Goal: Find specific page/section

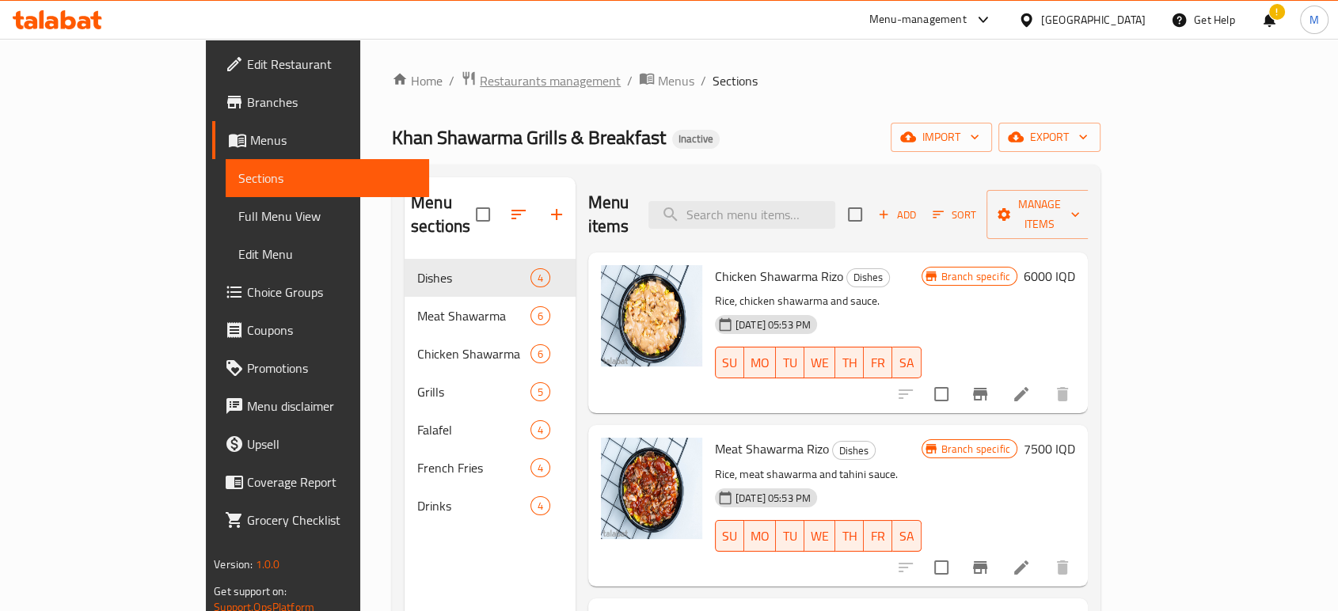
click at [480, 81] on span "Restaurants management" at bounding box center [550, 80] width 141 height 19
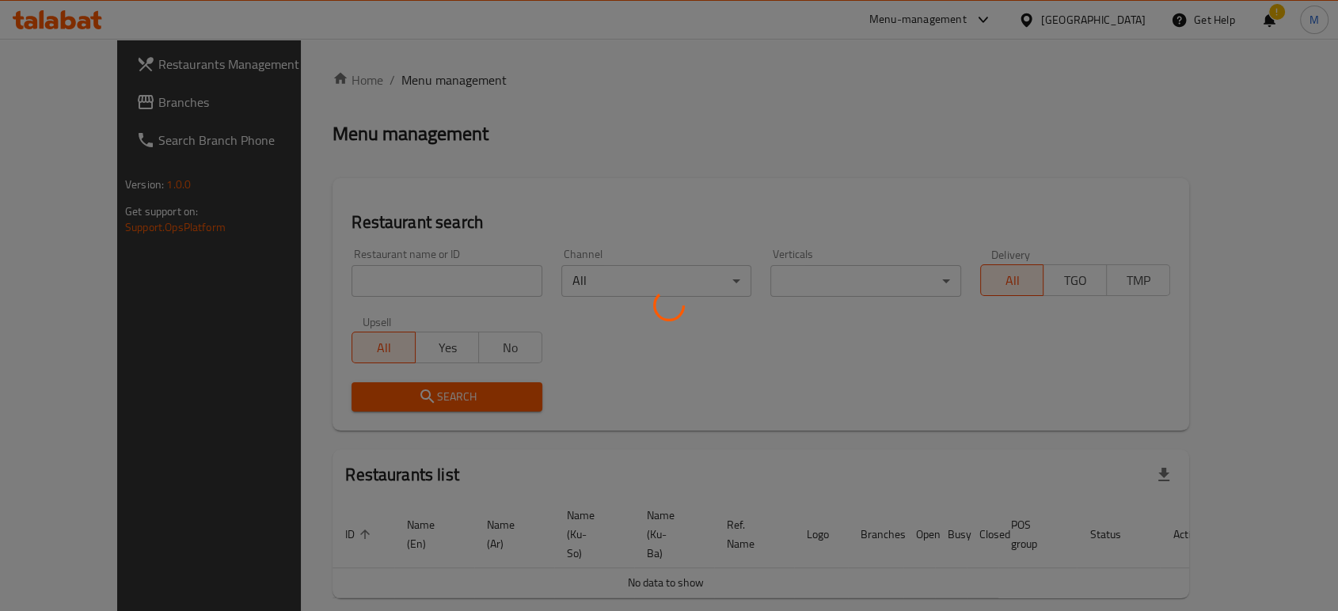
click at [417, 81] on div at bounding box center [669, 305] width 1338 height 611
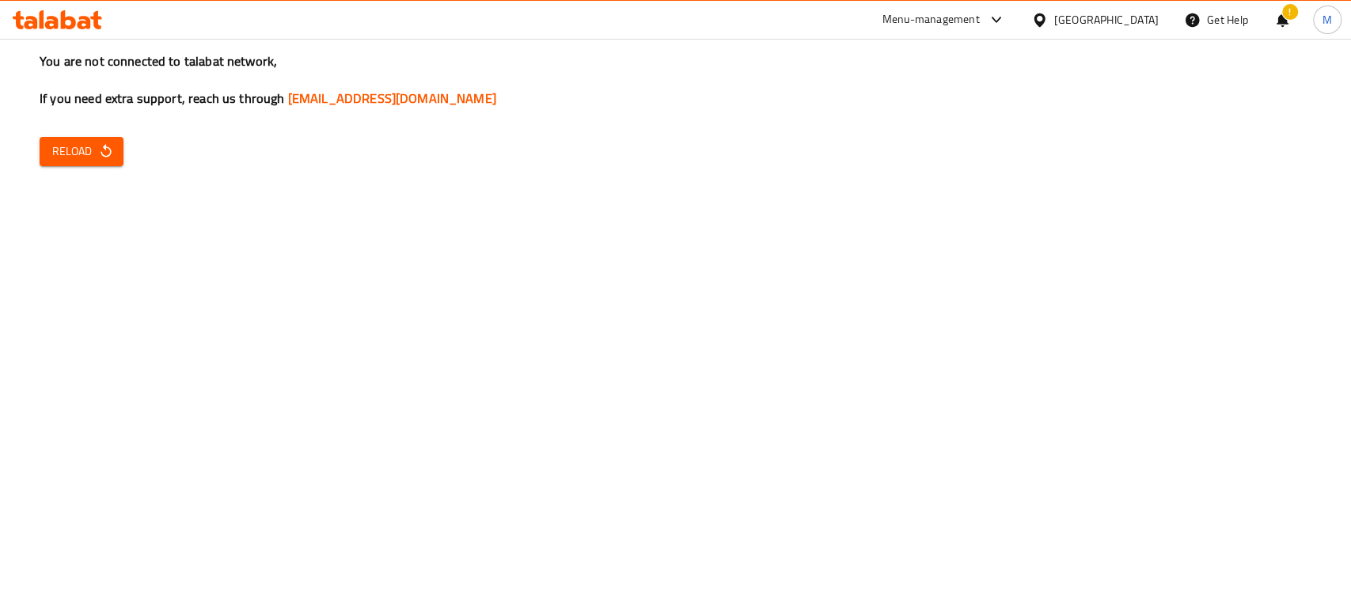
click at [86, 152] on span "Reload" at bounding box center [81, 152] width 59 height 20
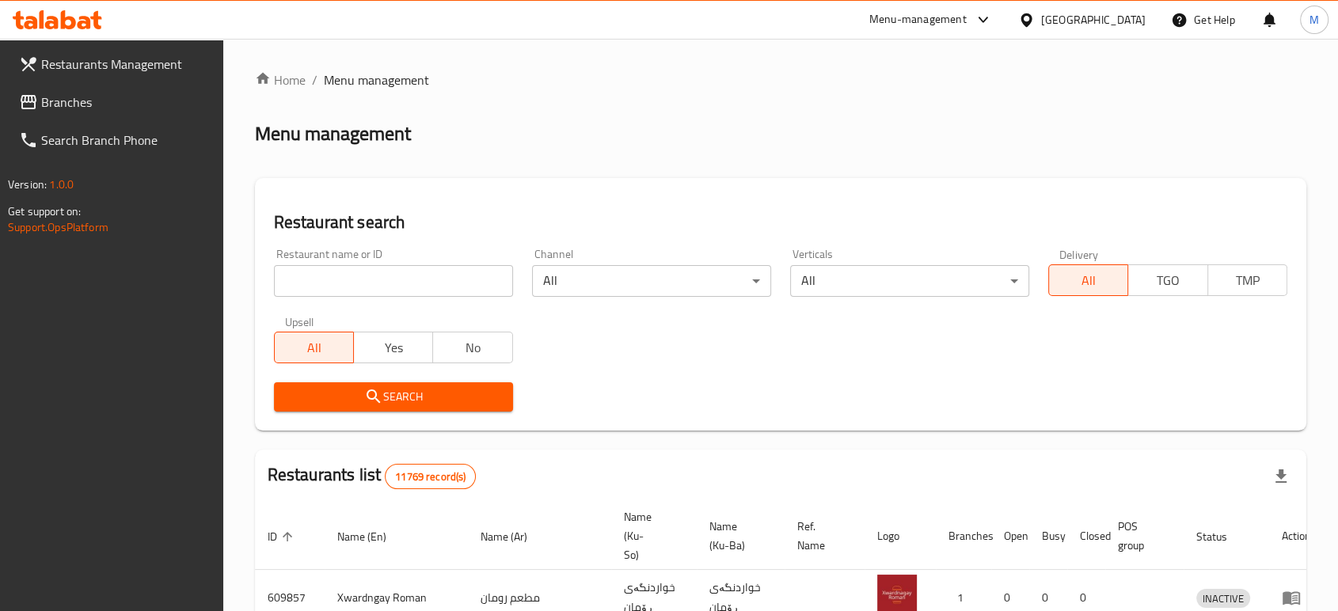
click at [446, 278] on div "Home / Menu management Menu management Restaurant search Restaurant name or ID …" at bounding box center [780, 580] width 1051 height 1020
click at [446, 278] on input "search" at bounding box center [393, 281] width 239 height 32
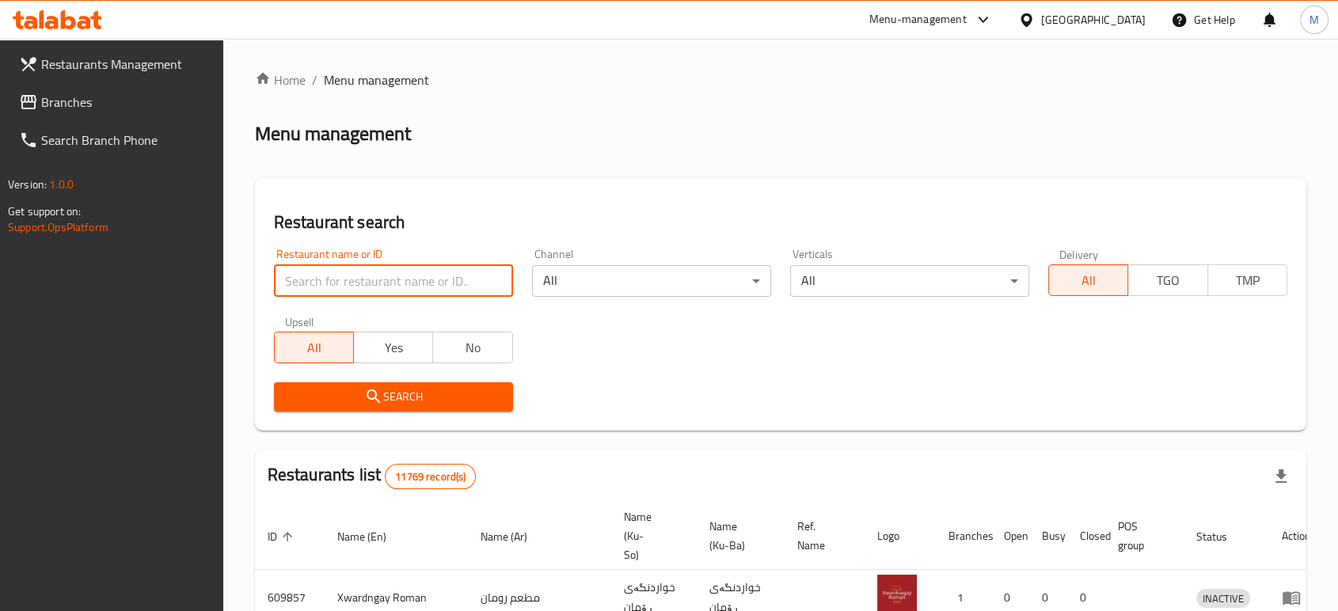
type input "v"
click button "Search" at bounding box center [393, 396] width 239 height 29
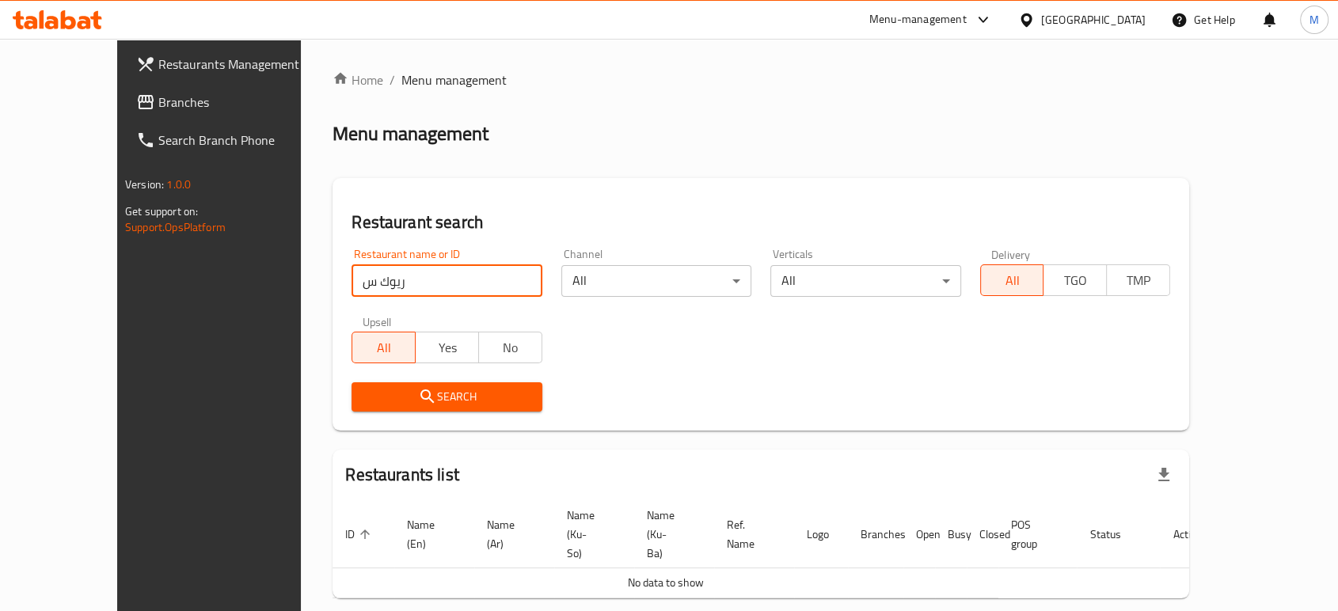
scroll to position [35, 0]
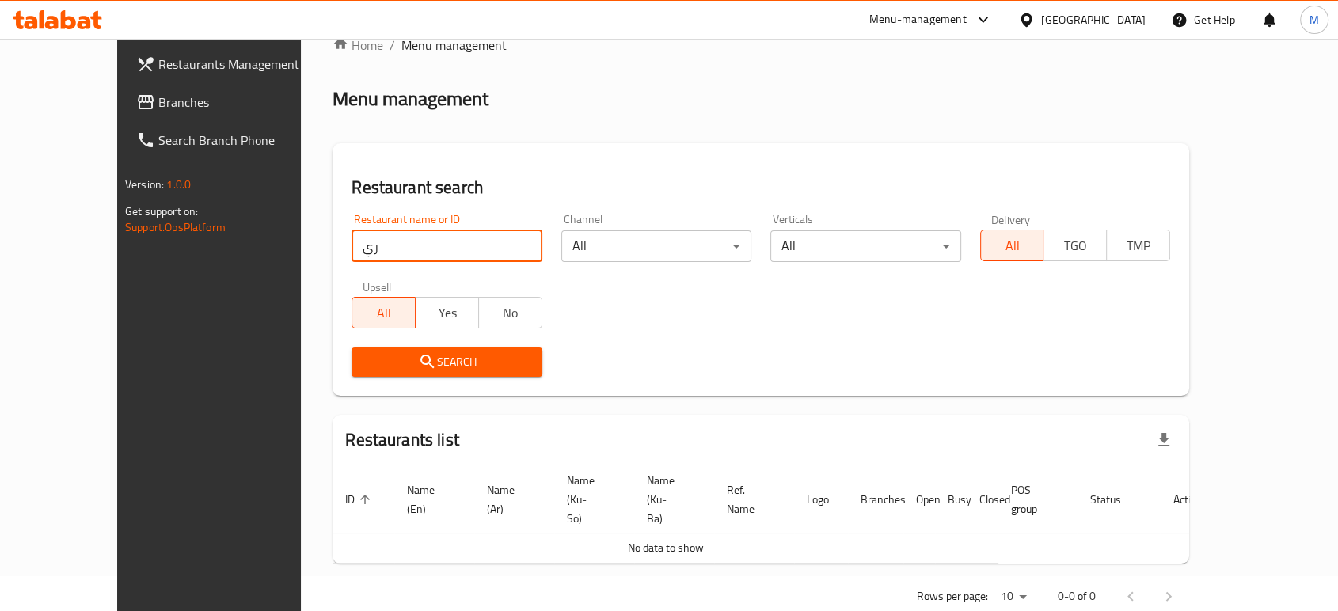
type input "ر"
click button "Search" at bounding box center [446, 361] width 190 height 29
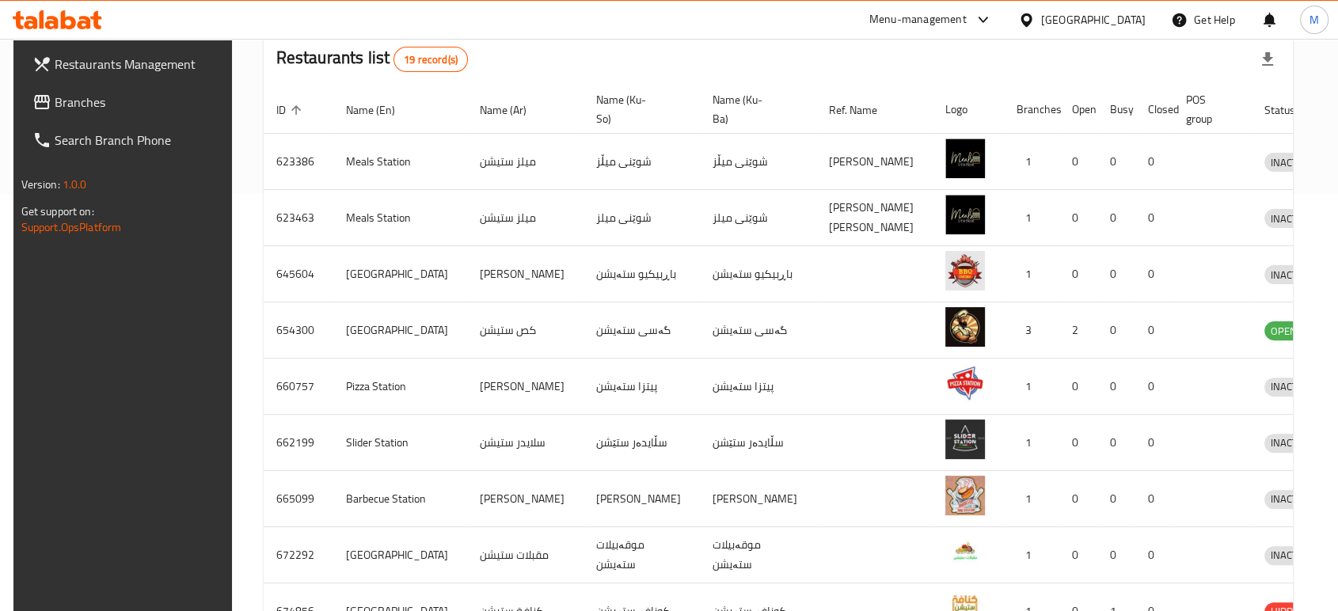
scroll to position [580, 0]
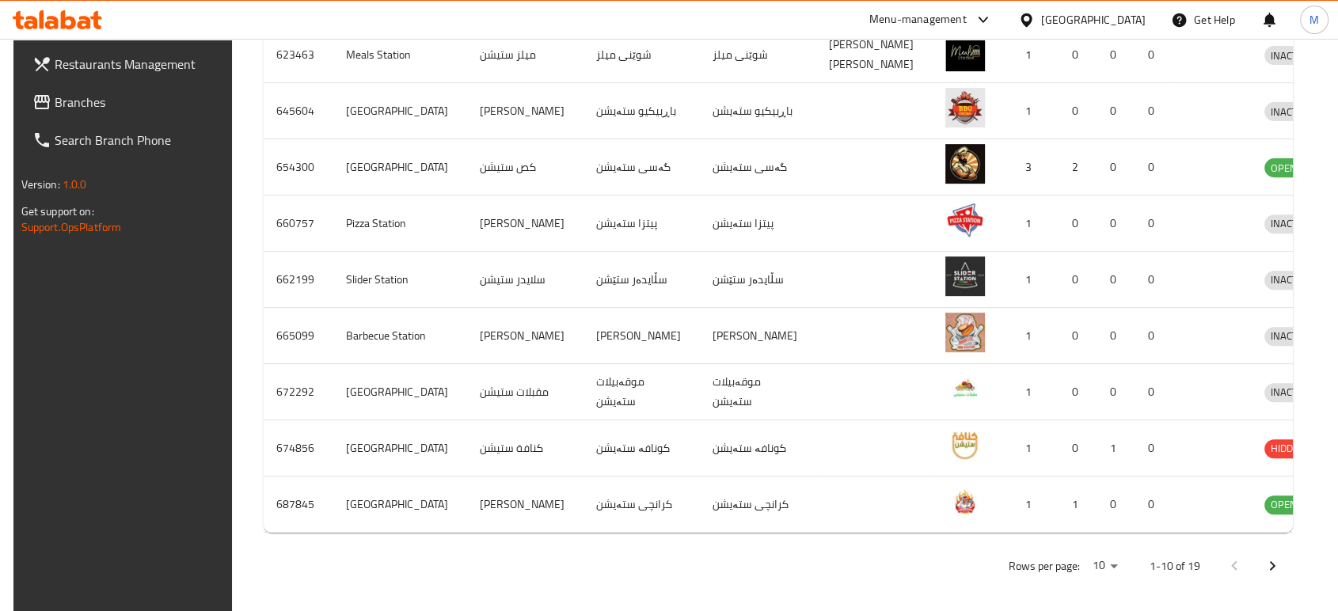
click at [1291, 557] on button "Next page" at bounding box center [1272, 566] width 38 height 38
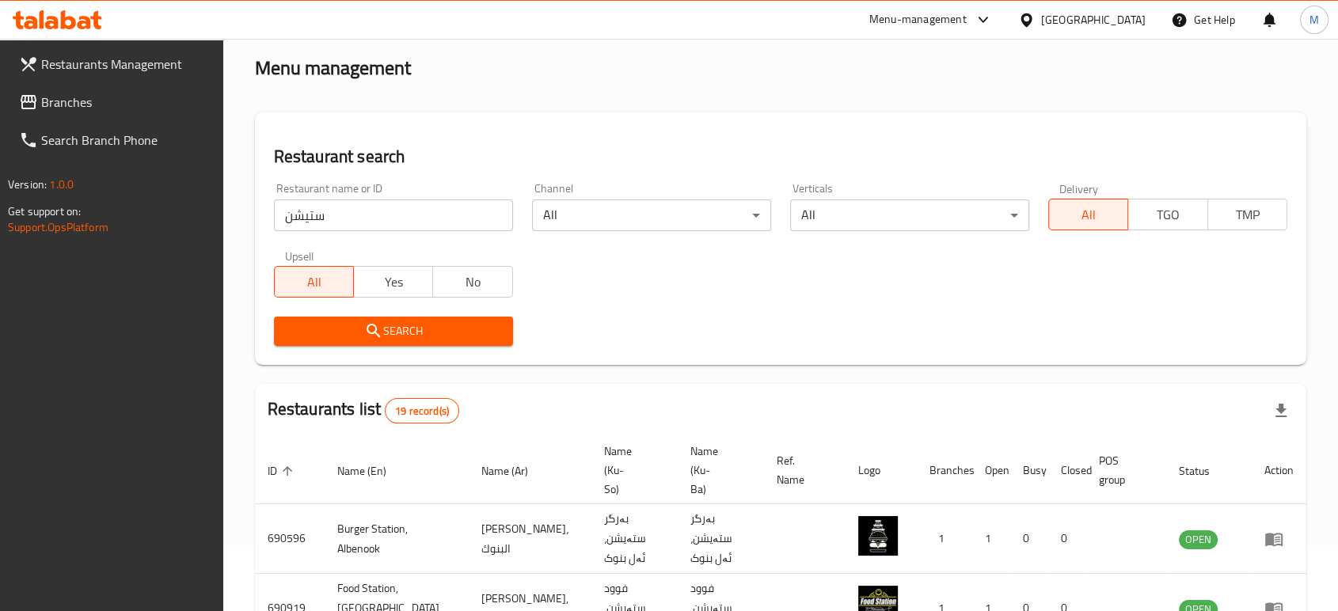
scroll to position [0, 0]
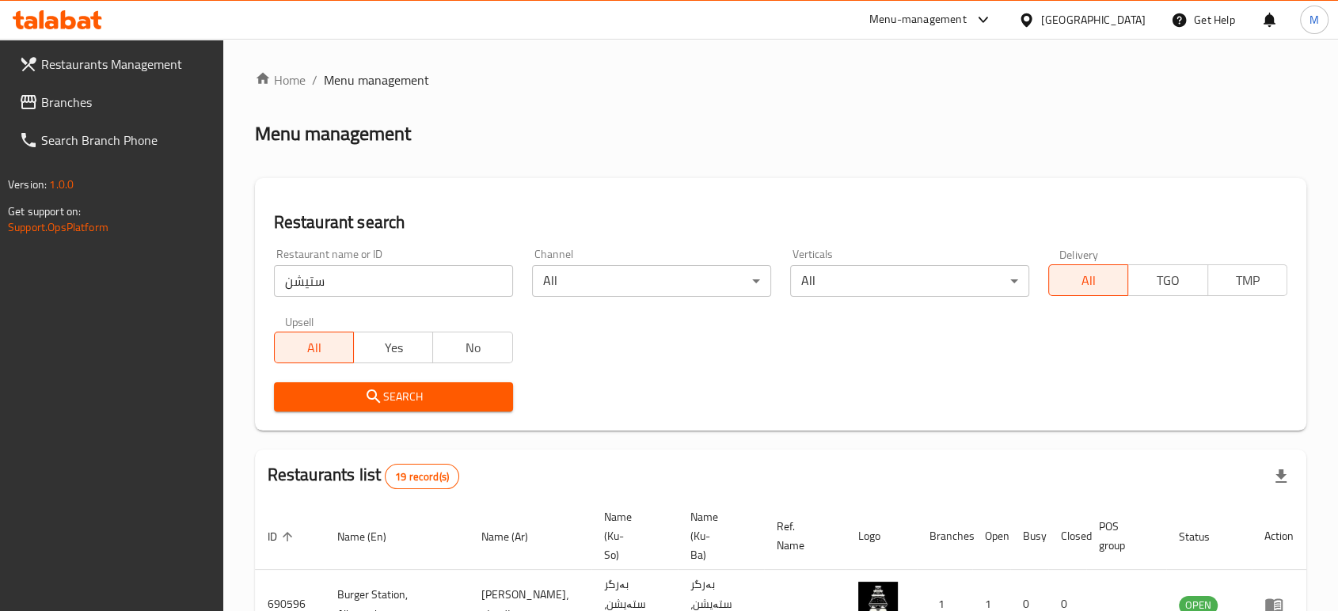
click at [329, 282] on input "ستيشن" at bounding box center [393, 281] width 239 height 32
type input "ق"
type input "rayoog"
click button "Search" at bounding box center [393, 396] width 239 height 29
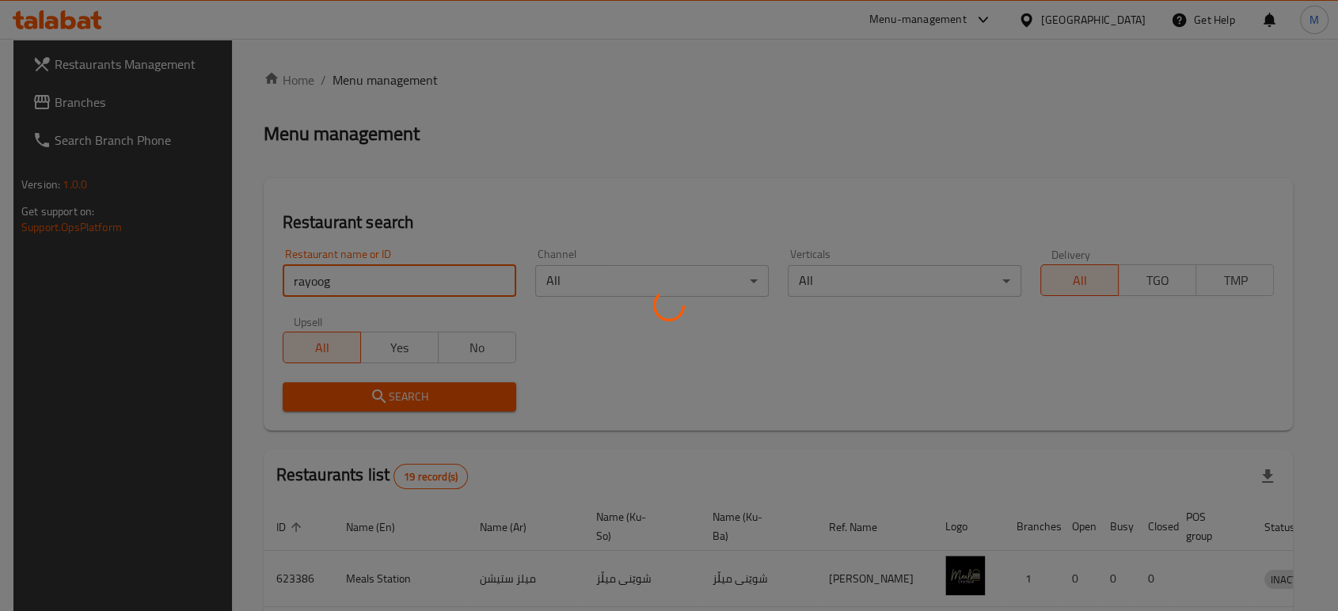
scroll to position [35, 0]
